Goal: Find specific page/section: Find specific page/section

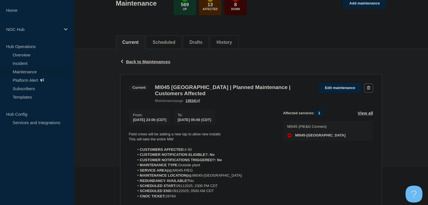
scroll to position [84, 0]
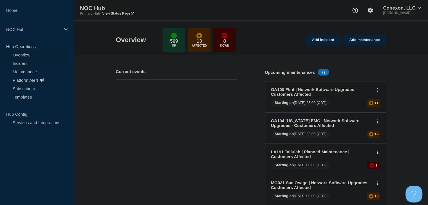
click at [21, 61] on link "Incident" at bounding box center [34, 63] width 68 height 8
